Goal: Task Accomplishment & Management: Use online tool/utility

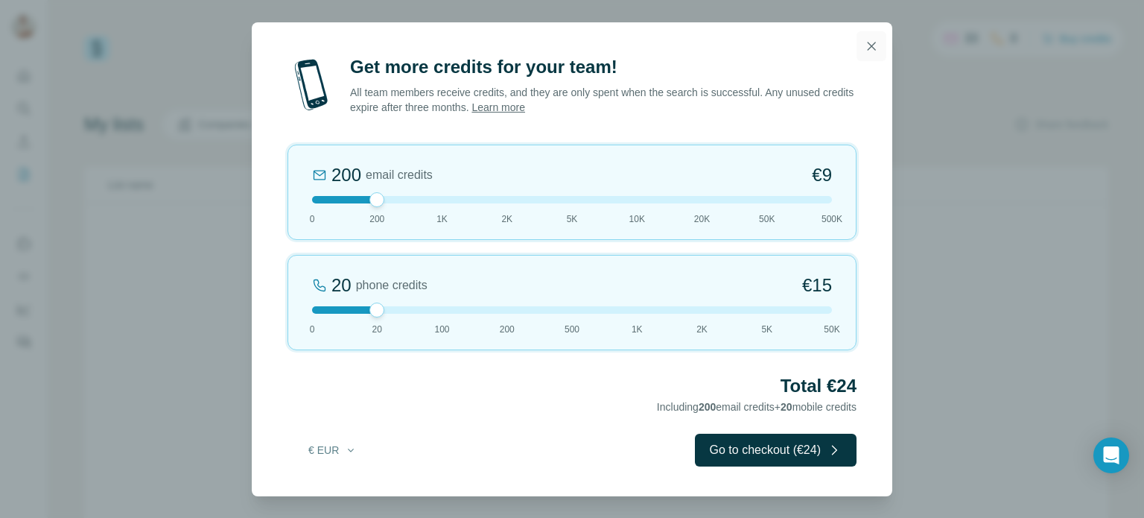
click at [868, 50] on icon "button" at bounding box center [872, 46] width 8 height 8
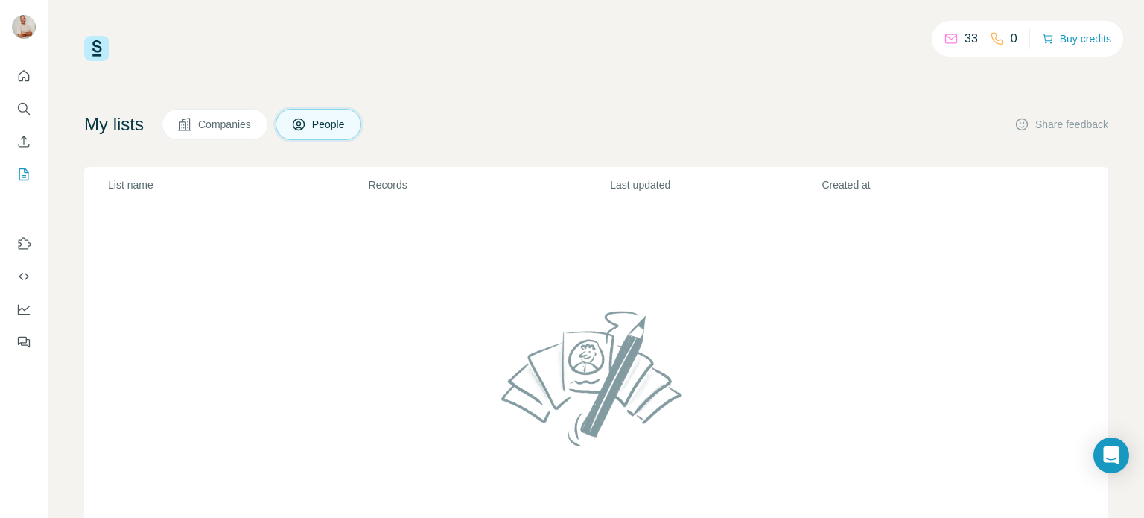
click at [133, 190] on p "List name" at bounding box center [237, 184] width 259 height 15
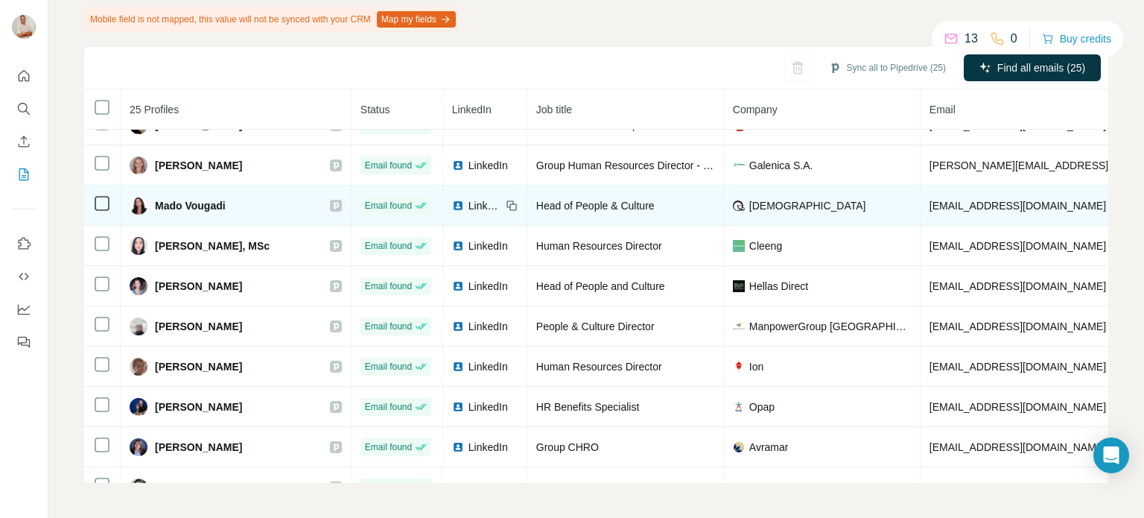
scroll to position [652, 0]
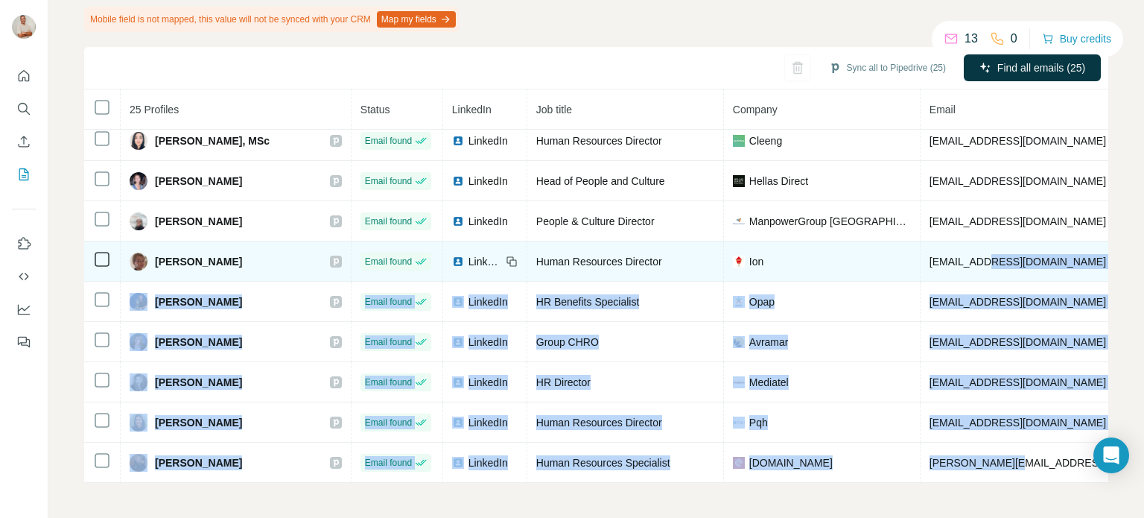
drag, startPoint x: 976, startPoint y: 468, endPoint x: 955, endPoint y: 235, distance: 234.7
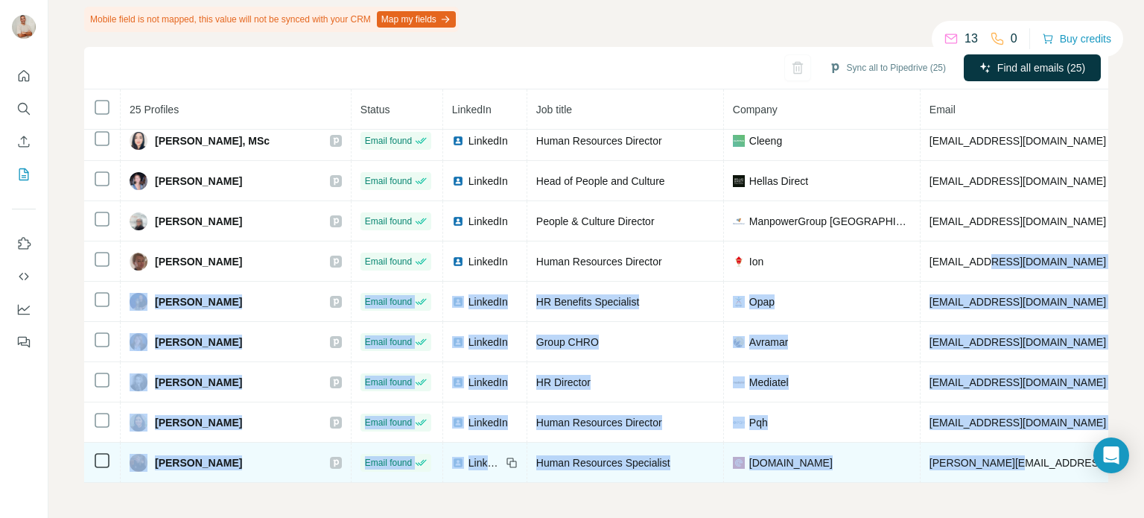
click at [847, 458] on div "[DOMAIN_NAME]" at bounding box center [822, 462] width 178 height 15
click at [970, 470] on td "[PERSON_NAME][EMAIL_ADDRESS][DOMAIN_NAME]" at bounding box center [1060, 462] width 281 height 40
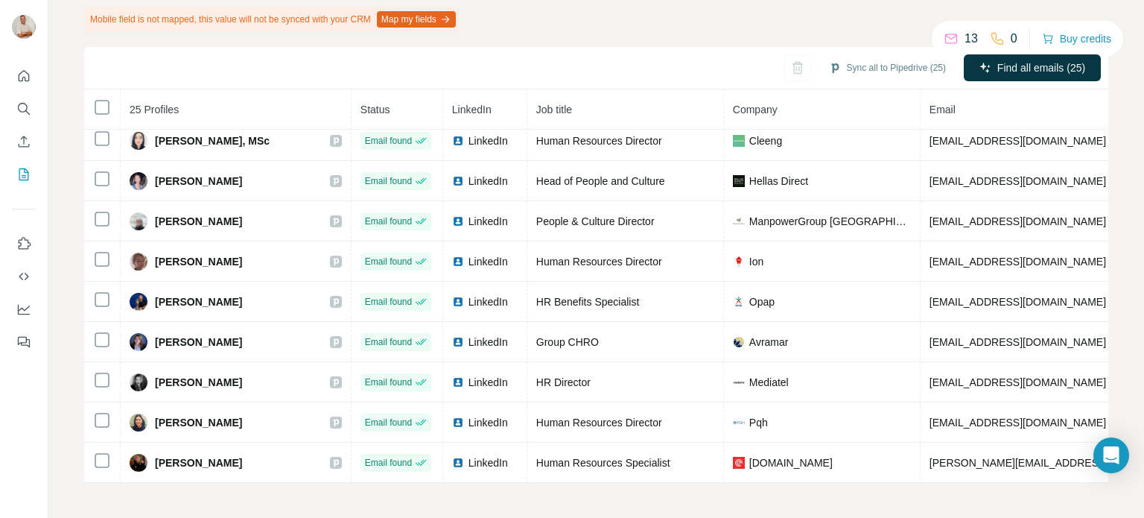
click at [925, 504] on div "My lists / List Export (Custom): [DATE] 08:35 13 0 Buy credits List Export (Cus…" at bounding box center [595, 259] width 1095 height 518
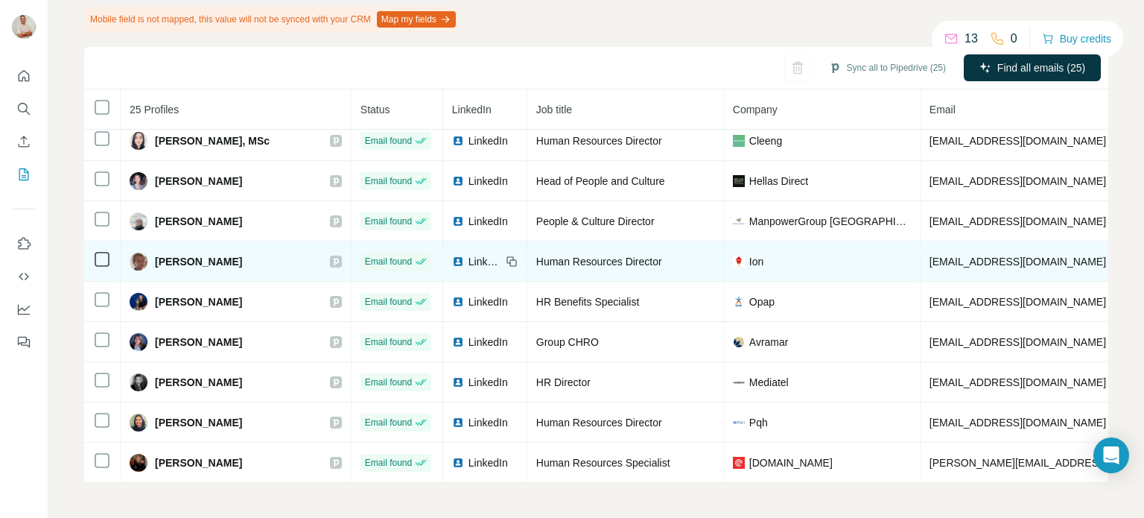
click at [506, 258] on icon at bounding box center [512, 261] width 12 height 12
click at [506, 255] on icon at bounding box center [512, 261] width 12 height 12
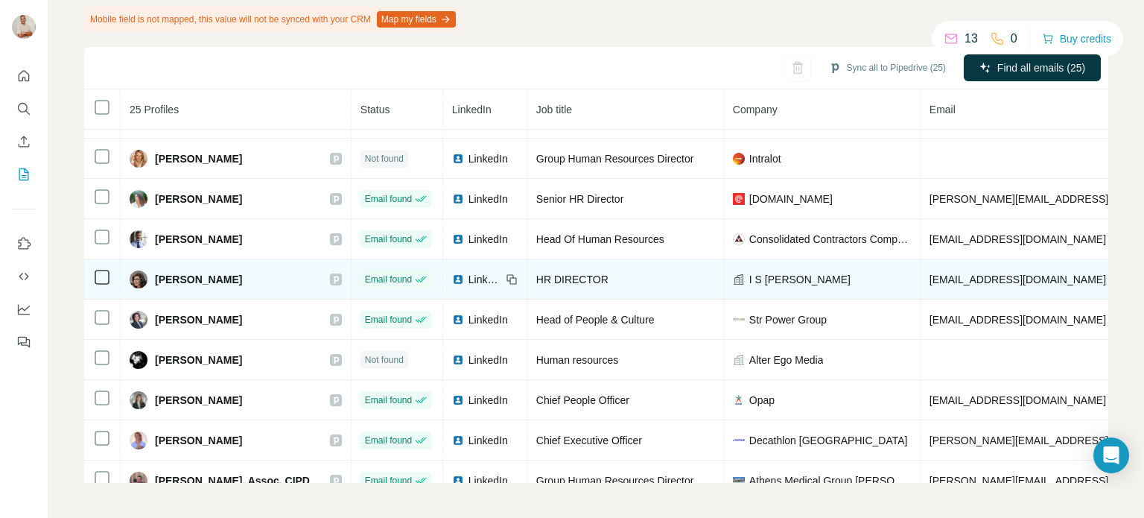
scroll to position [0, 0]
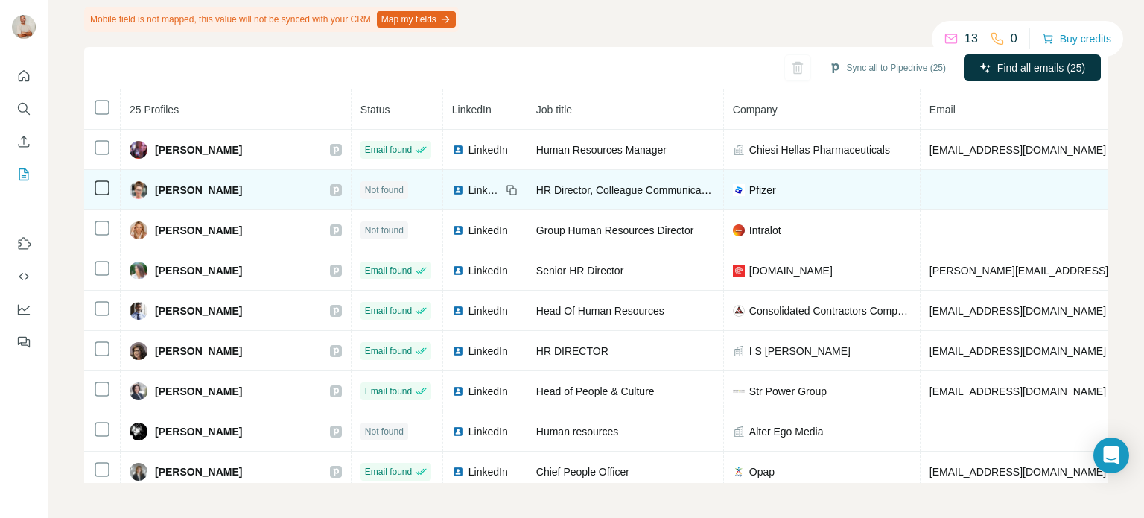
click at [506, 191] on icon at bounding box center [512, 190] width 12 height 12
click at [98, 179] on icon at bounding box center [102, 188] width 18 height 18
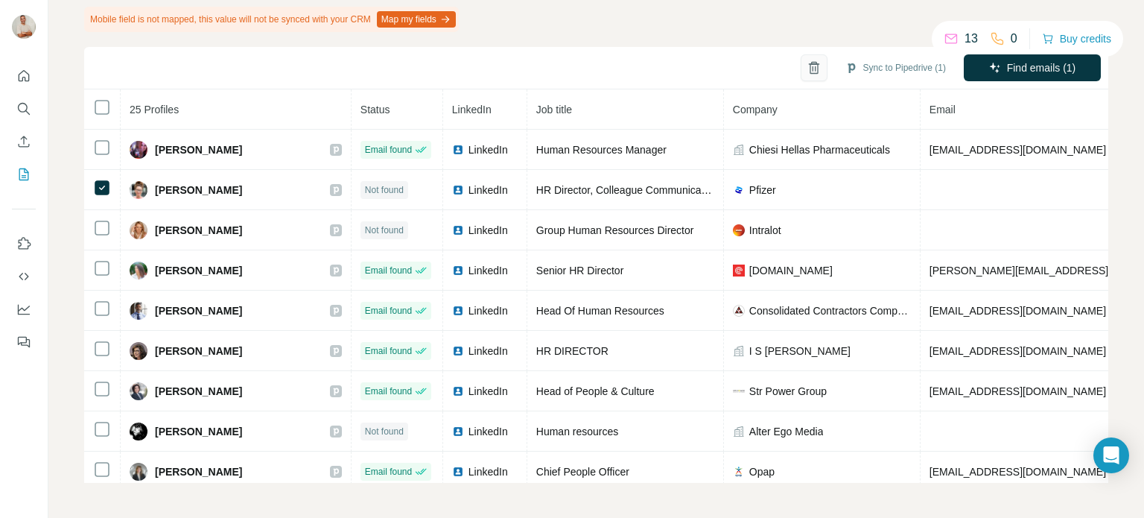
click at [806, 66] on icon "button" at bounding box center [813, 67] width 15 height 15
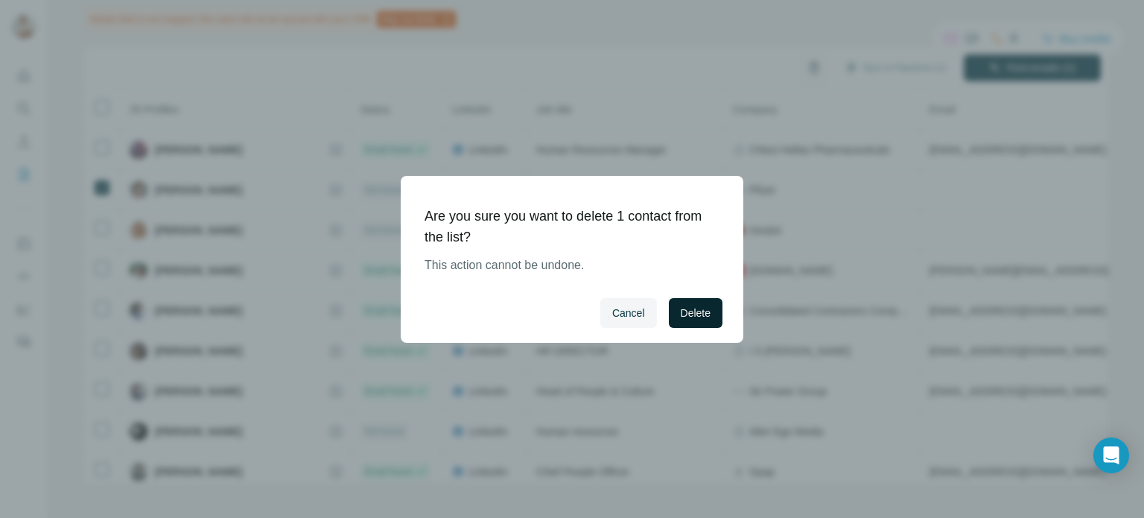
click at [708, 314] on span "Delete" at bounding box center [696, 312] width 30 height 15
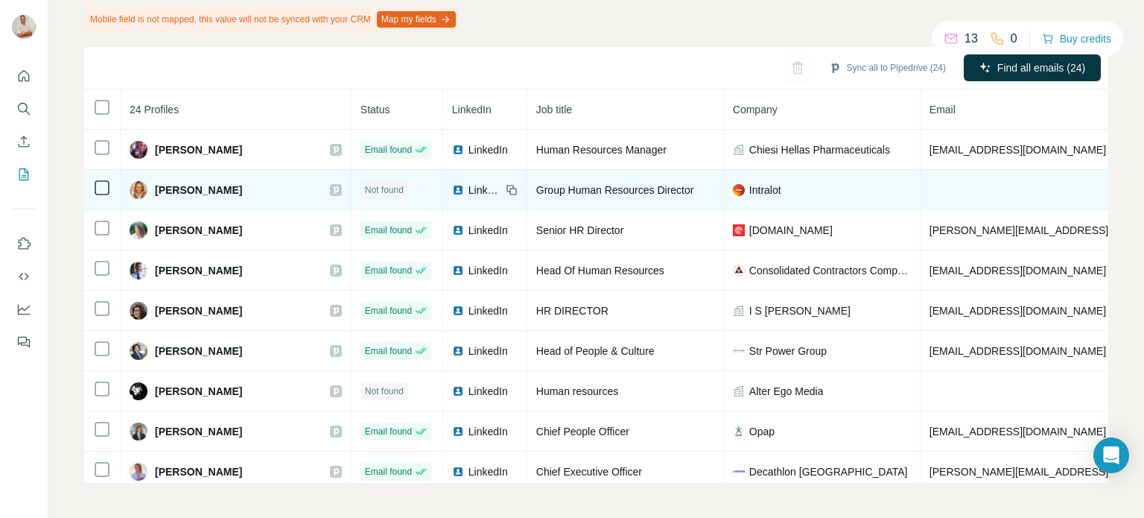
click at [506, 189] on icon at bounding box center [512, 190] width 12 height 12
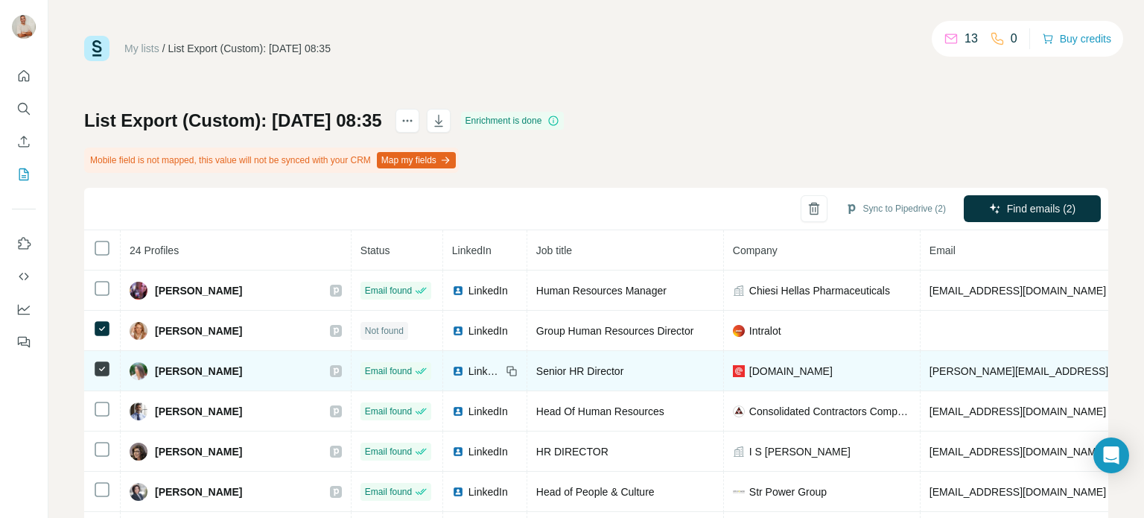
scroll to position [74, 0]
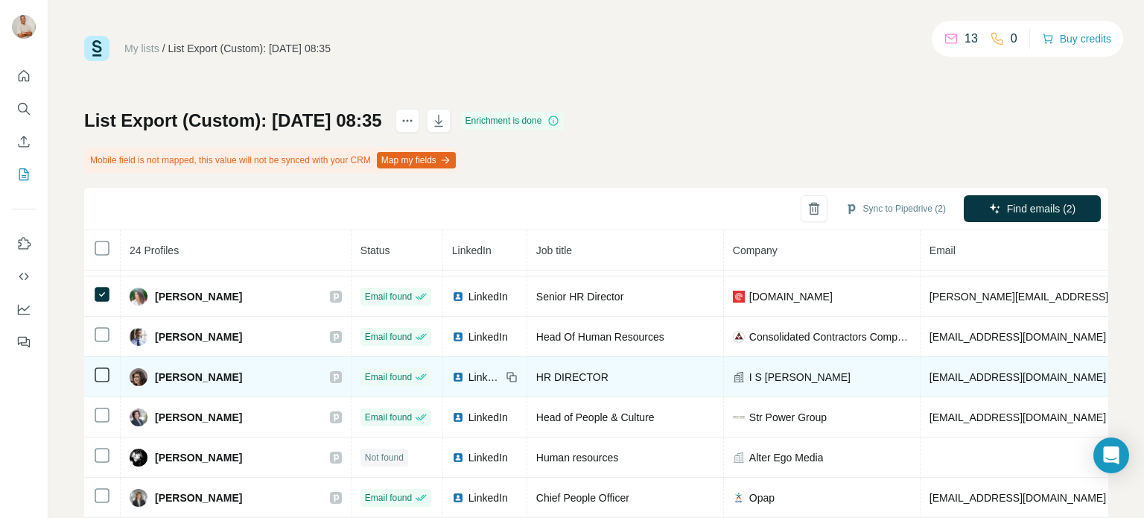
click at [101, 366] on icon at bounding box center [102, 375] width 18 height 18
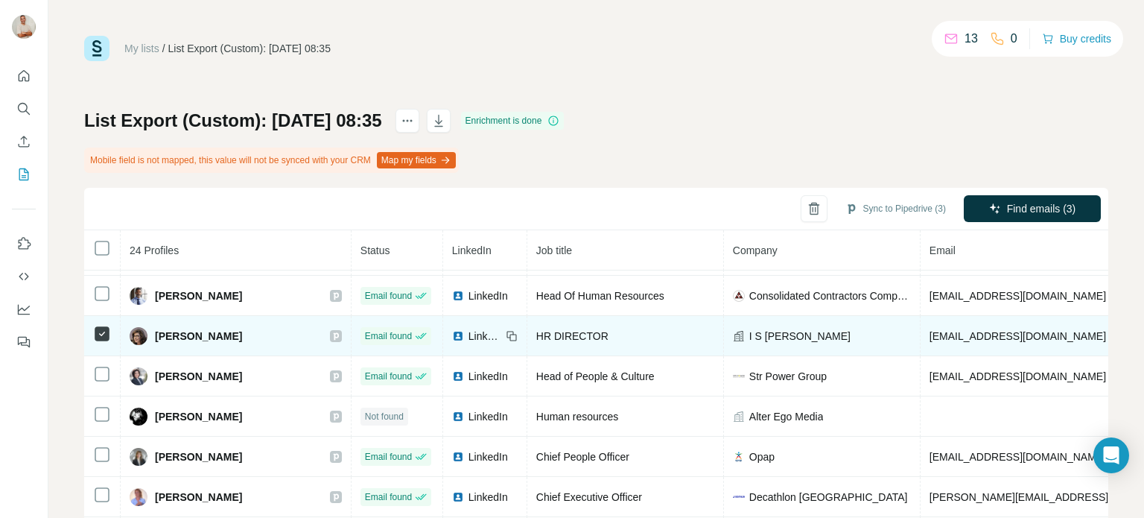
scroll to position [149, 0]
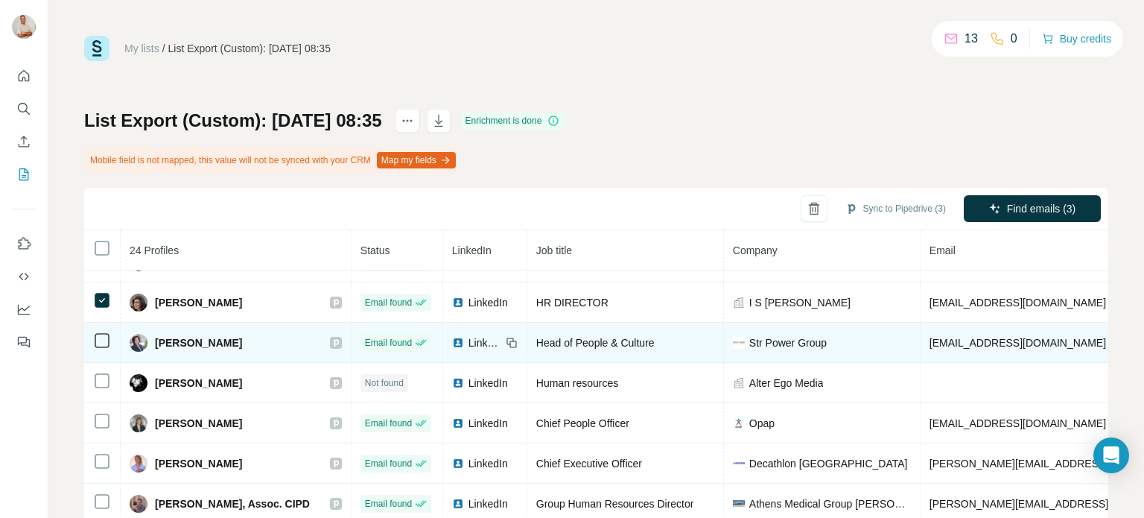
click at [98, 351] on td at bounding box center [102, 342] width 36 height 40
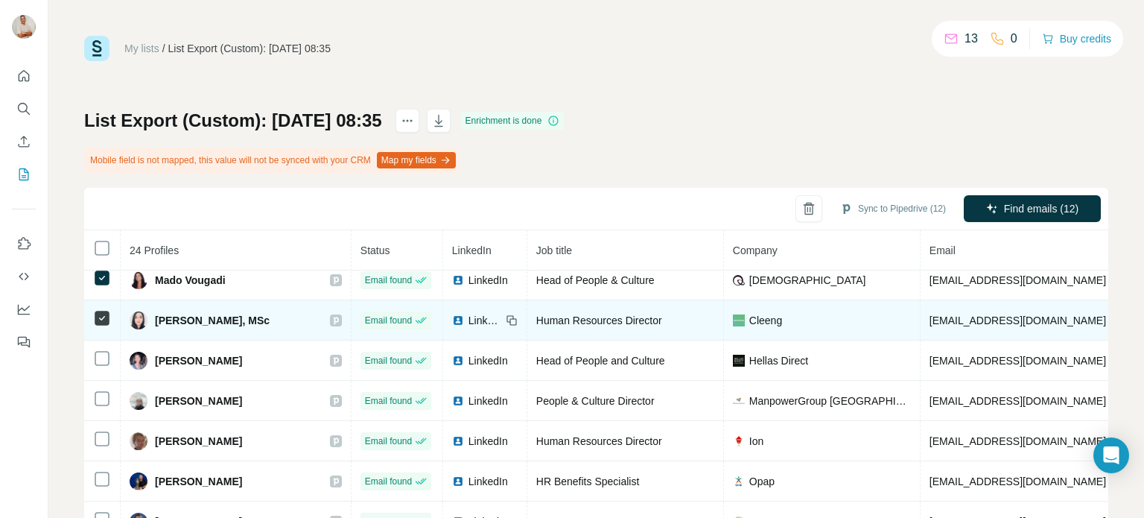
scroll to position [596, 0]
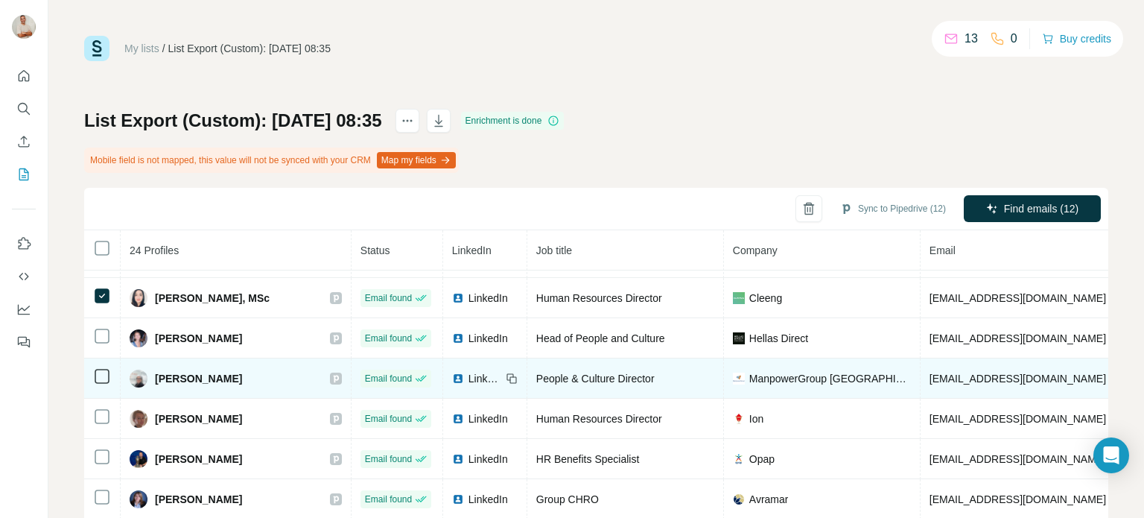
click at [97, 378] on icon at bounding box center [102, 376] width 18 height 18
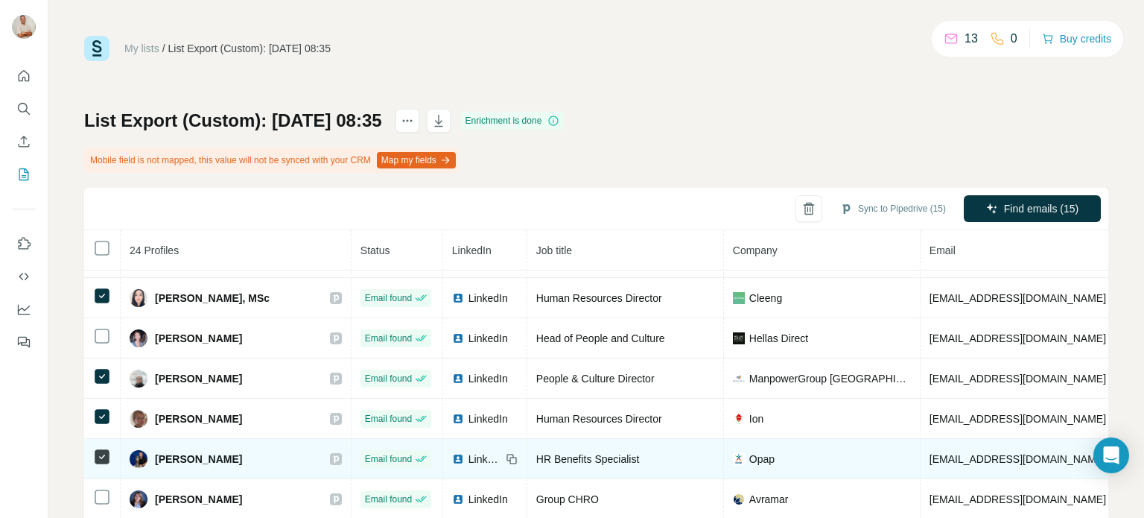
scroll to position [612, 0]
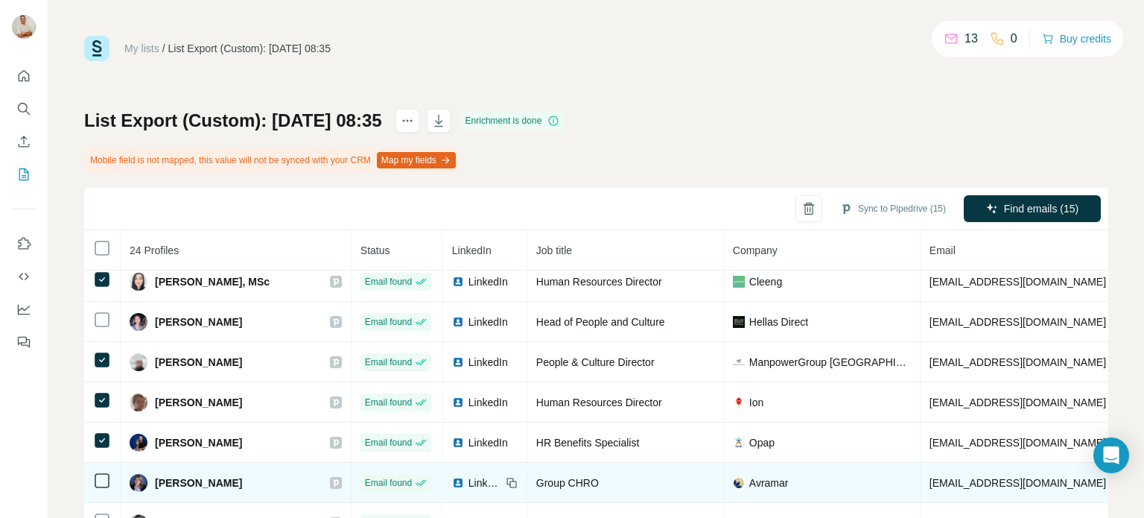
click at [109, 473] on icon at bounding box center [102, 480] width 18 height 18
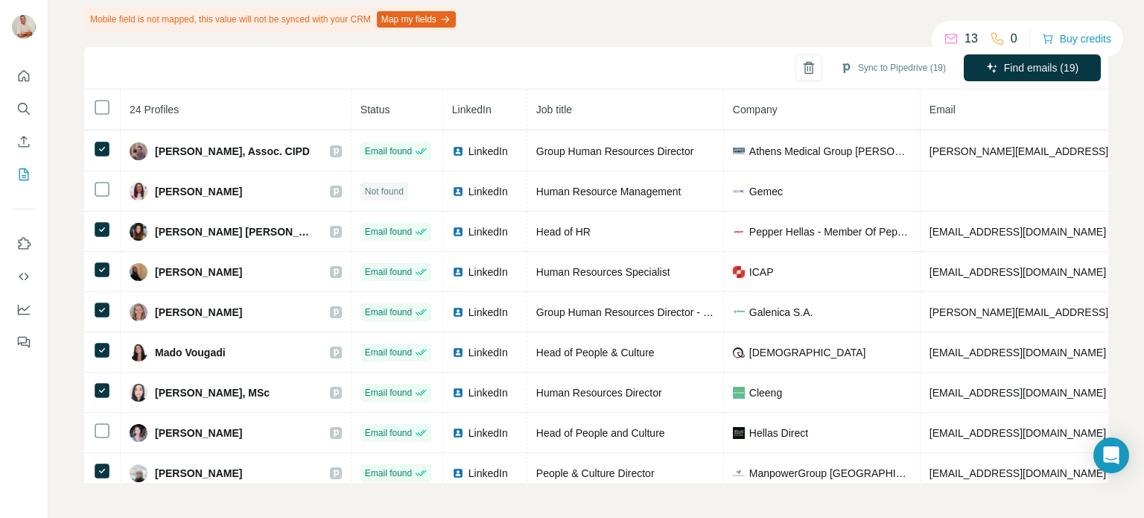
scroll to position [240, 0]
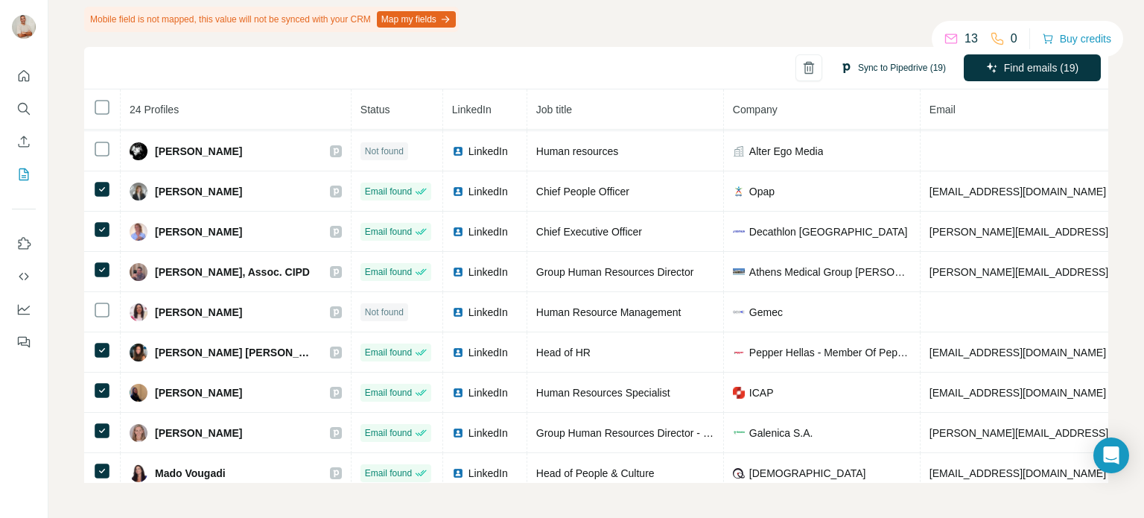
click at [897, 69] on button "Sync to Pipedrive (19)" at bounding box center [893, 68] width 127 height 22
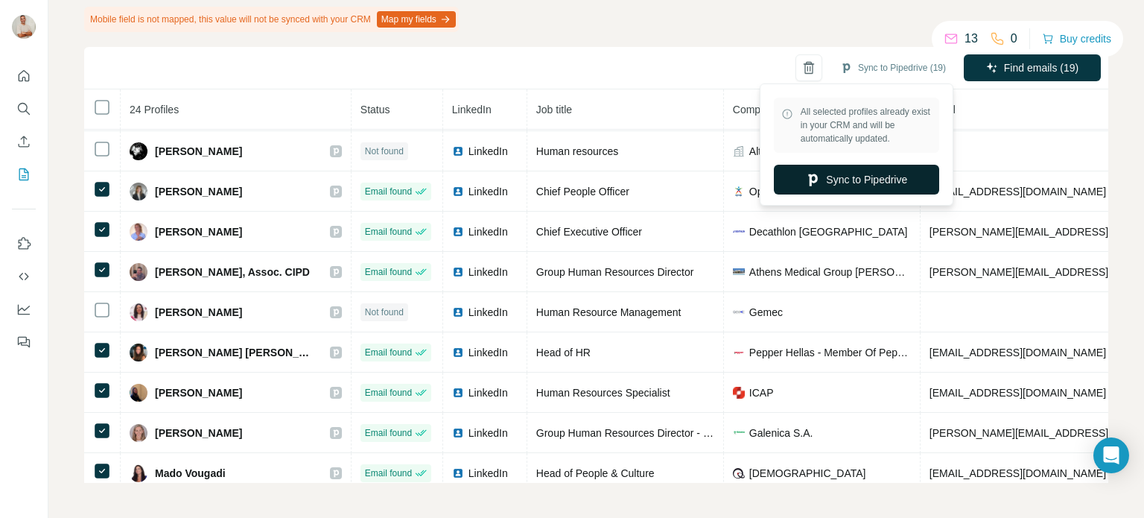
click at [871, 178] on button "Sync to Pipedrive" at bounding box center [856, 180] width 165 height 30
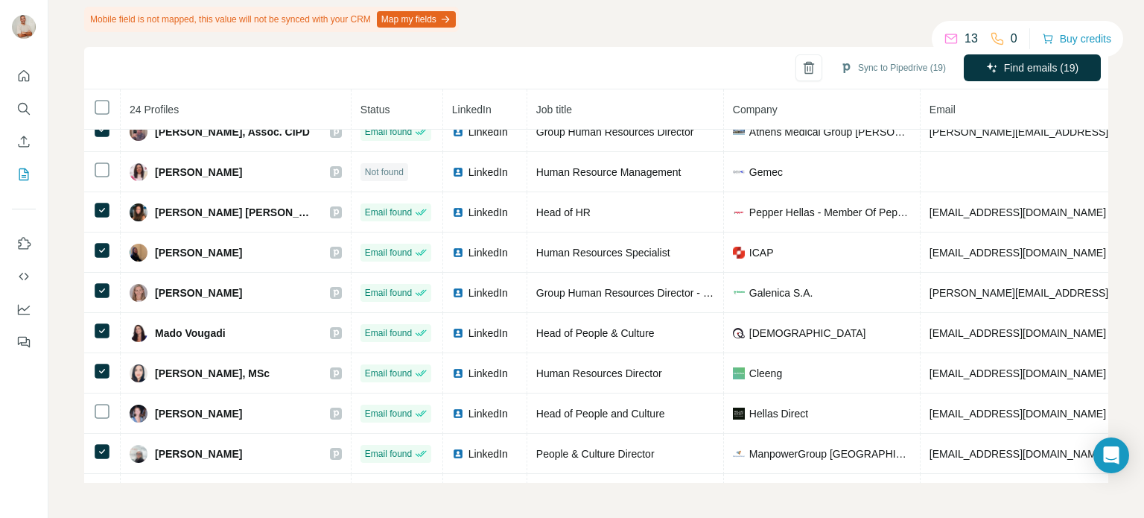
scroll to position [165, 0]
